Goal: Information Seeking & Learning: Learn about a topic

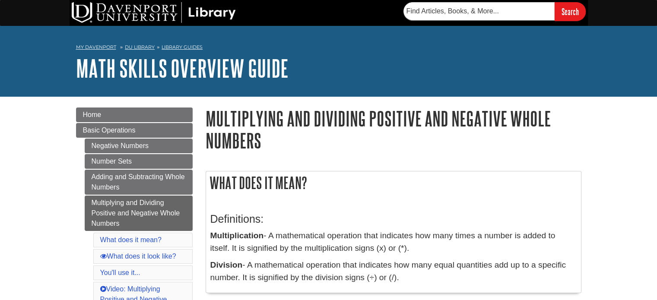
drag, startPoint x: 101, startPoint y: 46, endPoint x: 558, endPoint y: 97, distance: 460.5
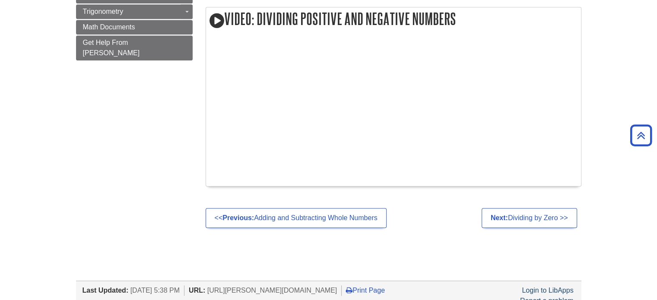
scroll to position [908, 0]
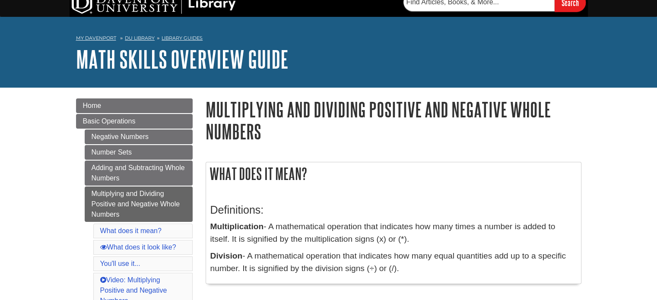
scroll to position [0, 0]
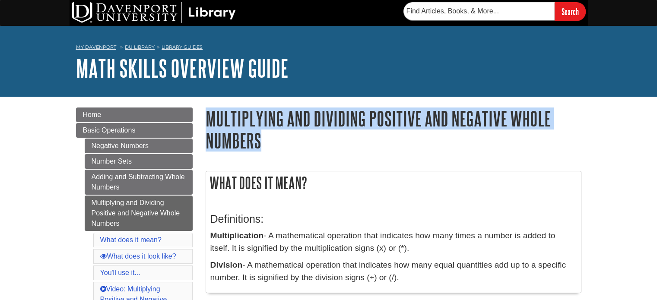
drag, startPoint x: 277, startPoint y: 148, endPoint x: 206, endPoint y: 115, distance: 77.7
click at [206, 115] on h1 "Multiplying and Dividing Positive and Negative Whole Numbers" at bounding box center [394, 130] width 376 height 44
copy h1 "Multiplying and Dividing Positive and Negative Whole Numbers"
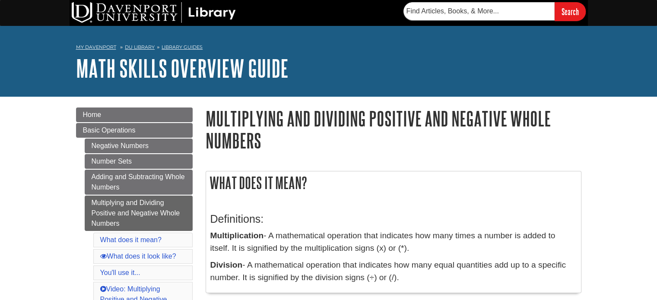
click at [93, 10] on img at bounding box center [154, 12] width 164 height 21
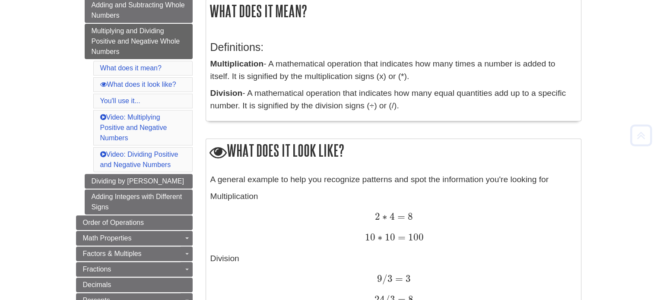
scroll to position [173, 0]
